Goal: Task Accomplishment & Management: Use online tool/utility

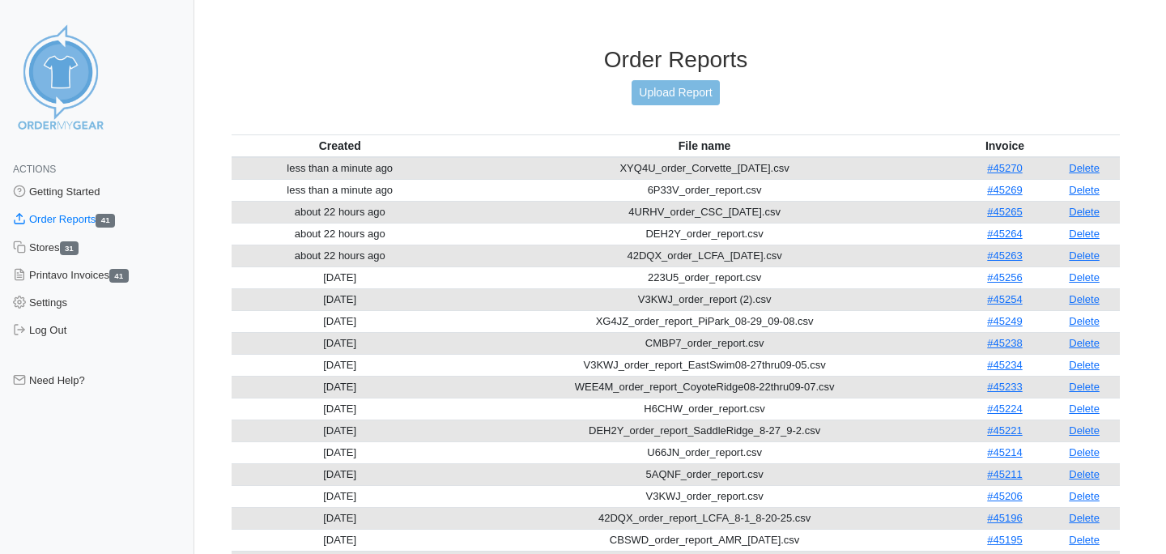
scroll to position [49, 0]
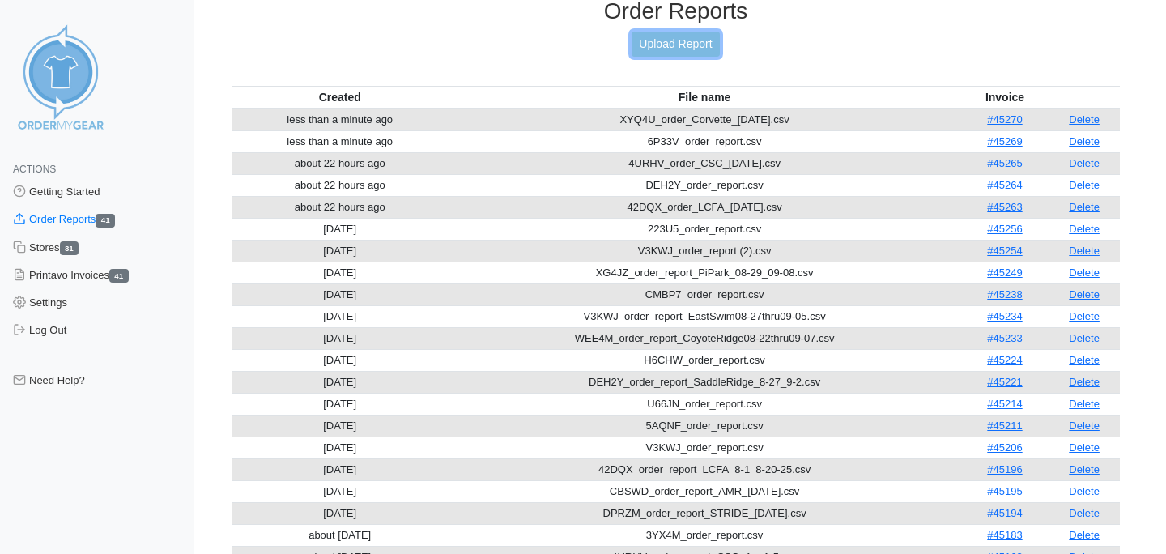
click at [686, 47] on link "Upload Report" at bounding box center [675, 44] width 87 height 25
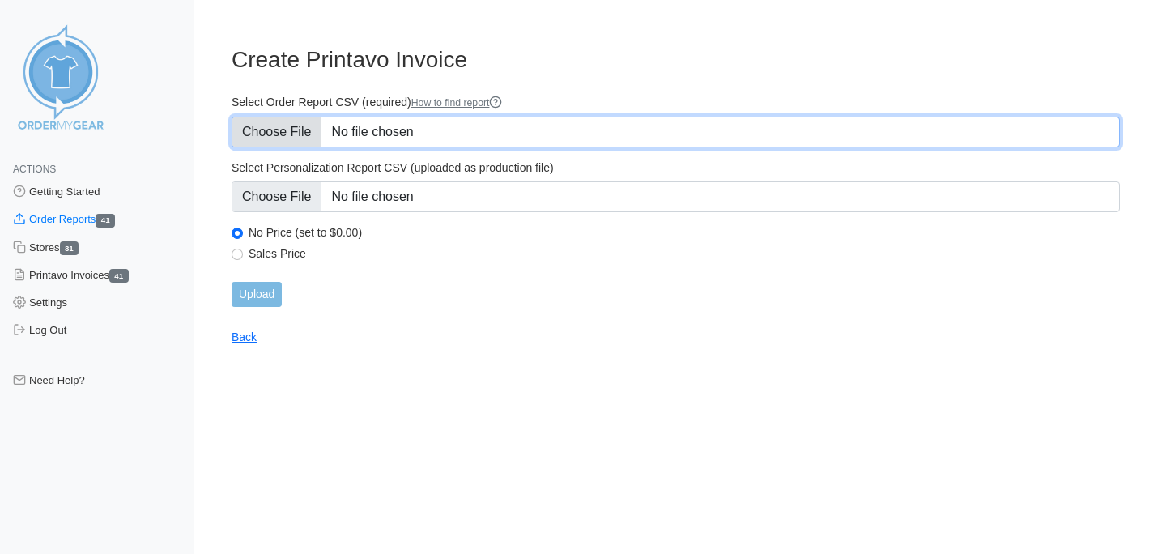
click at [364, 129] on input "Select Order Report CSV (required) How to find report" at bounding box center [676, 132] width 889 height 31
click at [259, 137] on input "Select Order Report CSV (required) How to find report" at bounding box center [676, 132] width 889 height 31
click at [303, 121] on input "Select Order Report CSV (required) How to find report" at bounding box center [676, 132] width 889 height 31
type input "C:\fakepath\3YX4M_order_EastBand_08-25_08-31.csv"
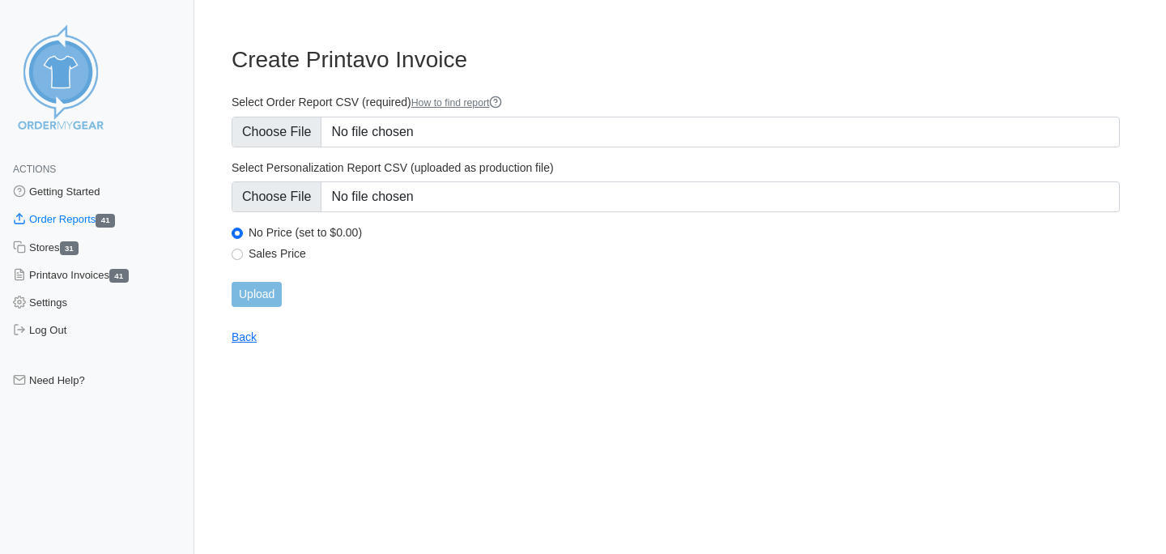
click at [283, 253] on label "Sales Price" at bounding box center [685, 253] width 872 height 15
click at [243, 253] on input "Sales Price" at bounding box center [237, 254] width 11 height 11
radio input "true"
click at [262, 295] on input "Upload" at bounding box center [257, 294] width 50 height 25
